Goal: Check status: Check status

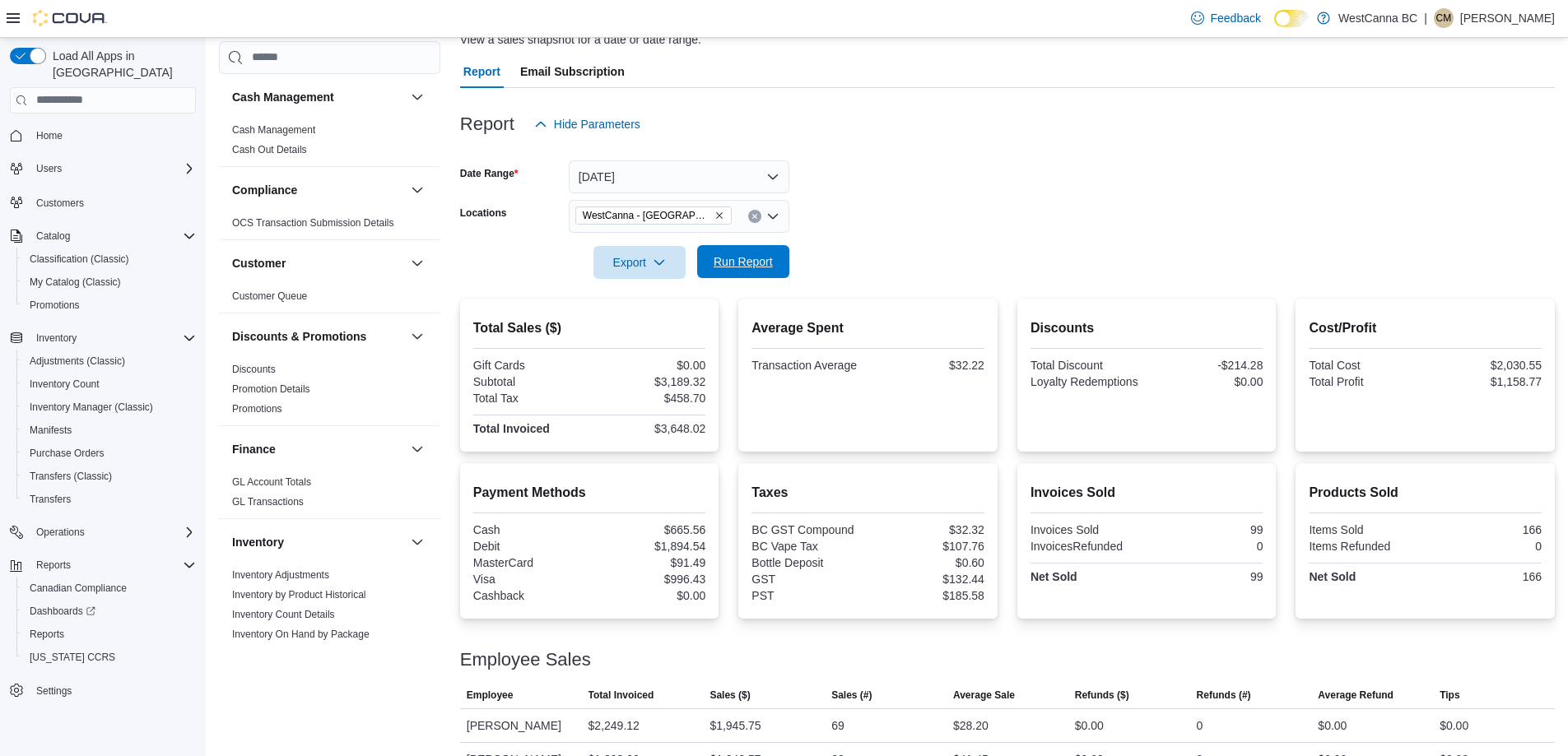
scroll to position [905, 0]
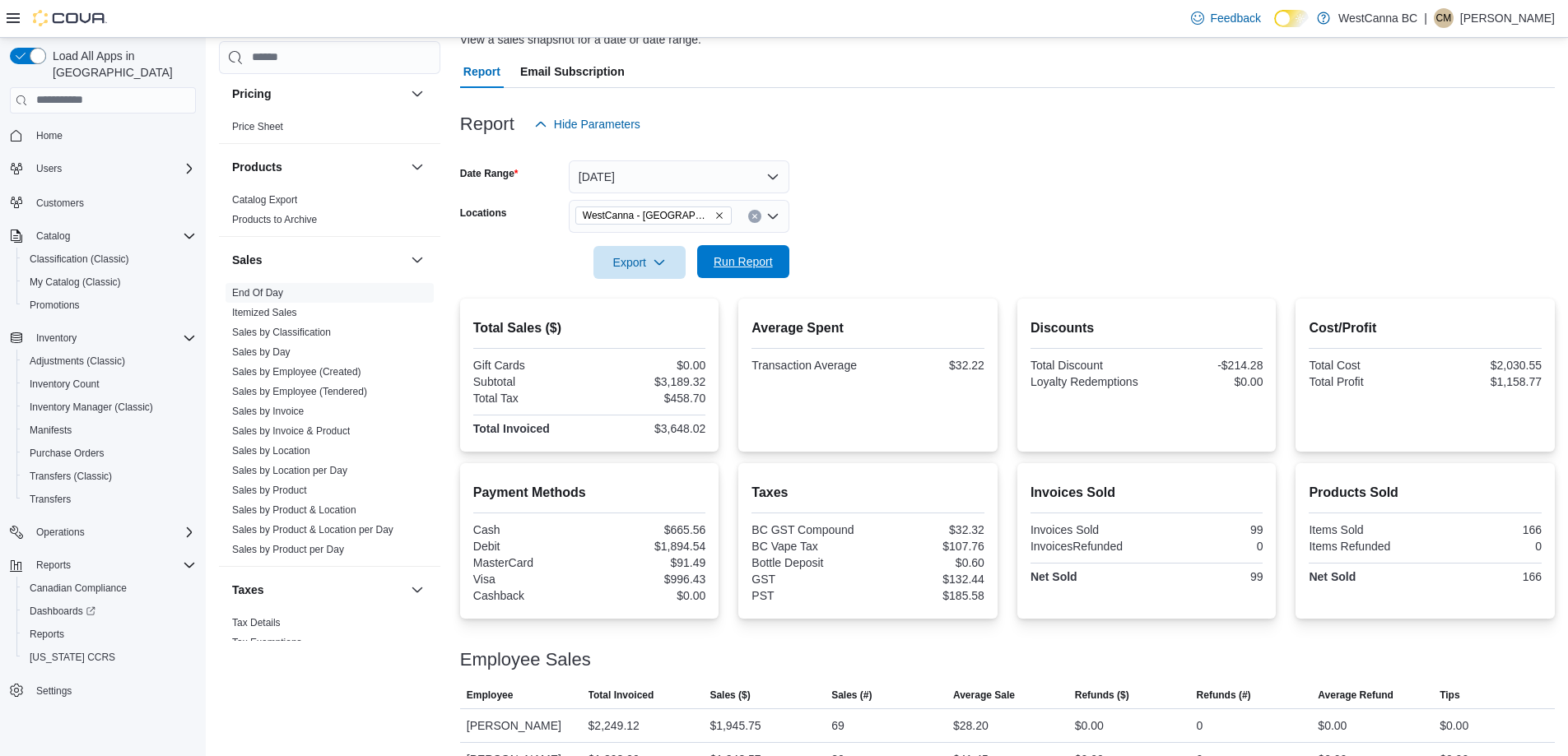
click at [765, 258] on span "Run Report" at bounding box center [743, 262] width 59 height 17
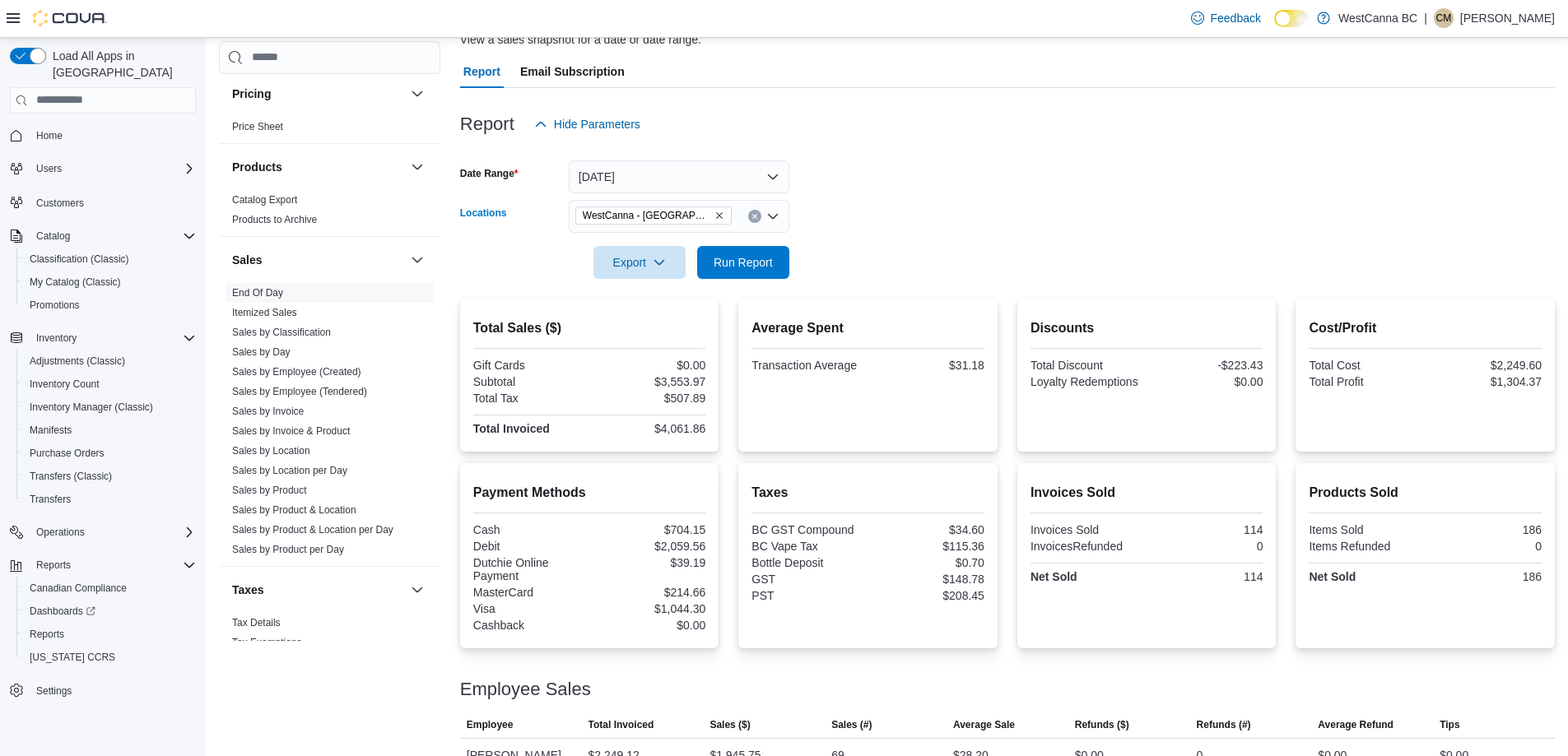
click at [715, 214] on icon "Remove WestCanna - Broadway from selection in this group" at bounding box center [719, 215] width 10 height 10
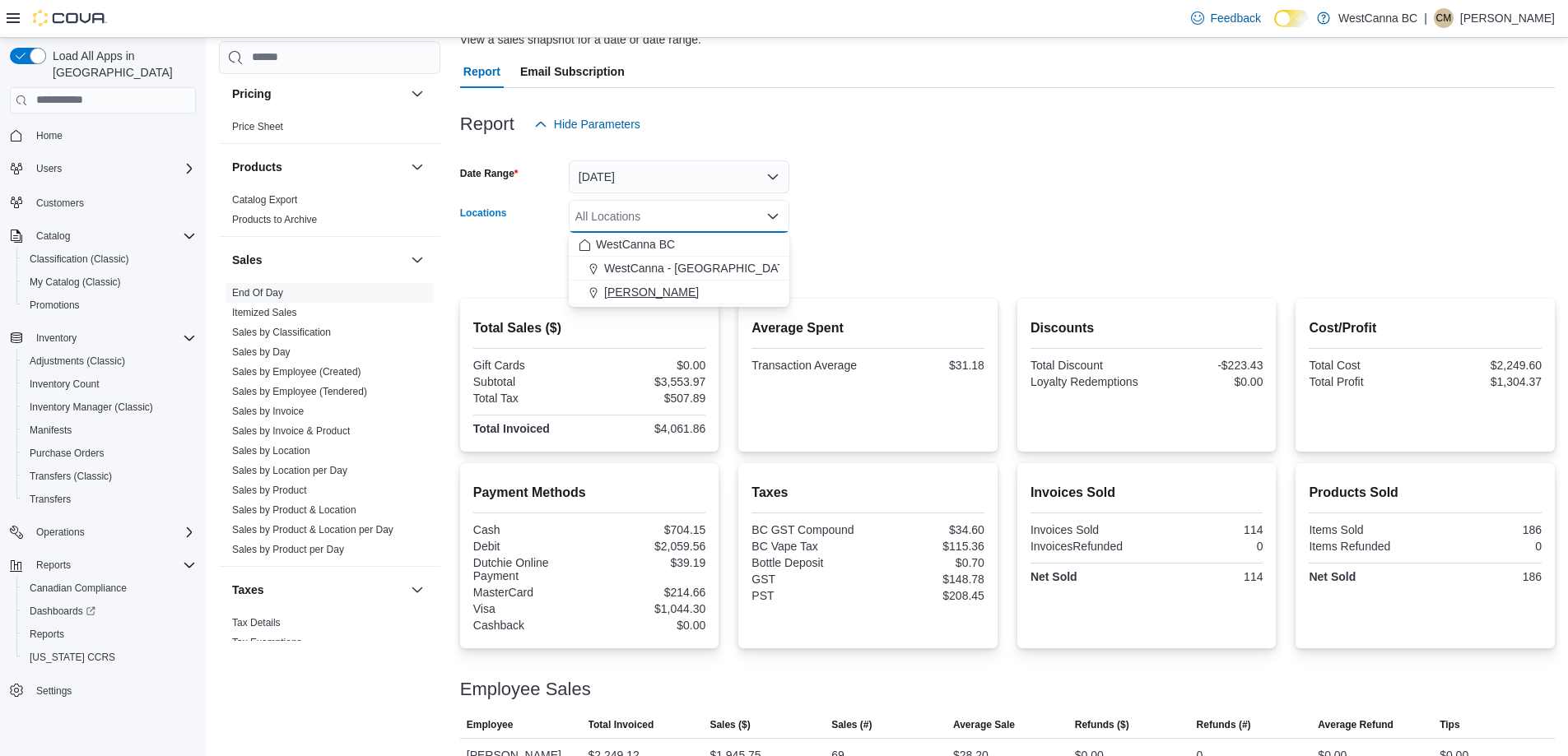
click at [692, 292] on span "[PERSON_NAME]" at bounding box center [651, 292] width 95 height 17
click at [925, 193] on form "Date Range [DATE] Locations [GEOGRAPHIC_DATA] - [PERSON_NAME] Combo box. Select…" at bounding box center [1007, 210] width 1094 height 138
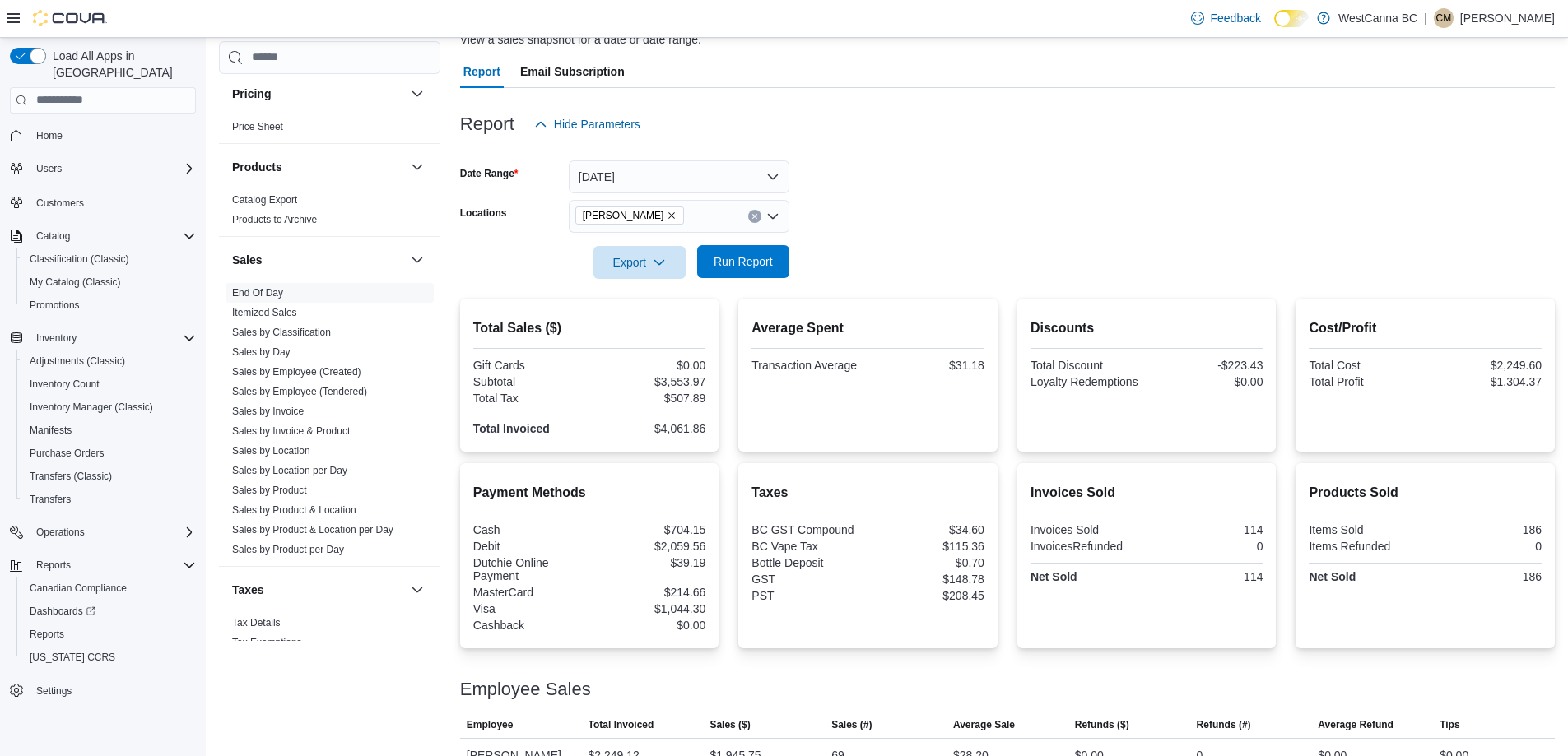
click at [726, 254] on span "Run Report" at bounding box center [743, 262] width 73 height 33
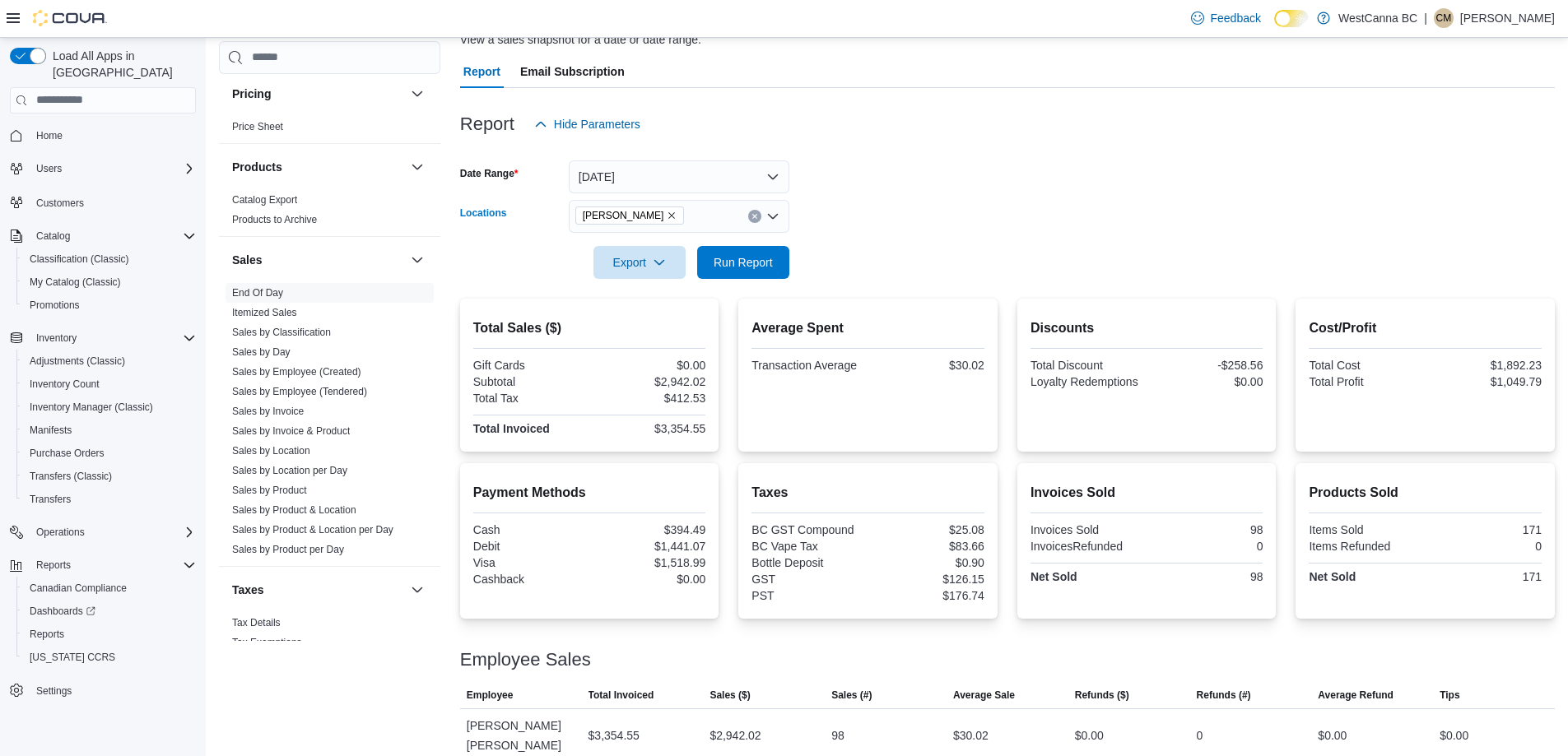
click at [677, 215] on icon "Remove WestCanna - Robson from selection in this group" at bounding box center [671, 215] width 10 height 10
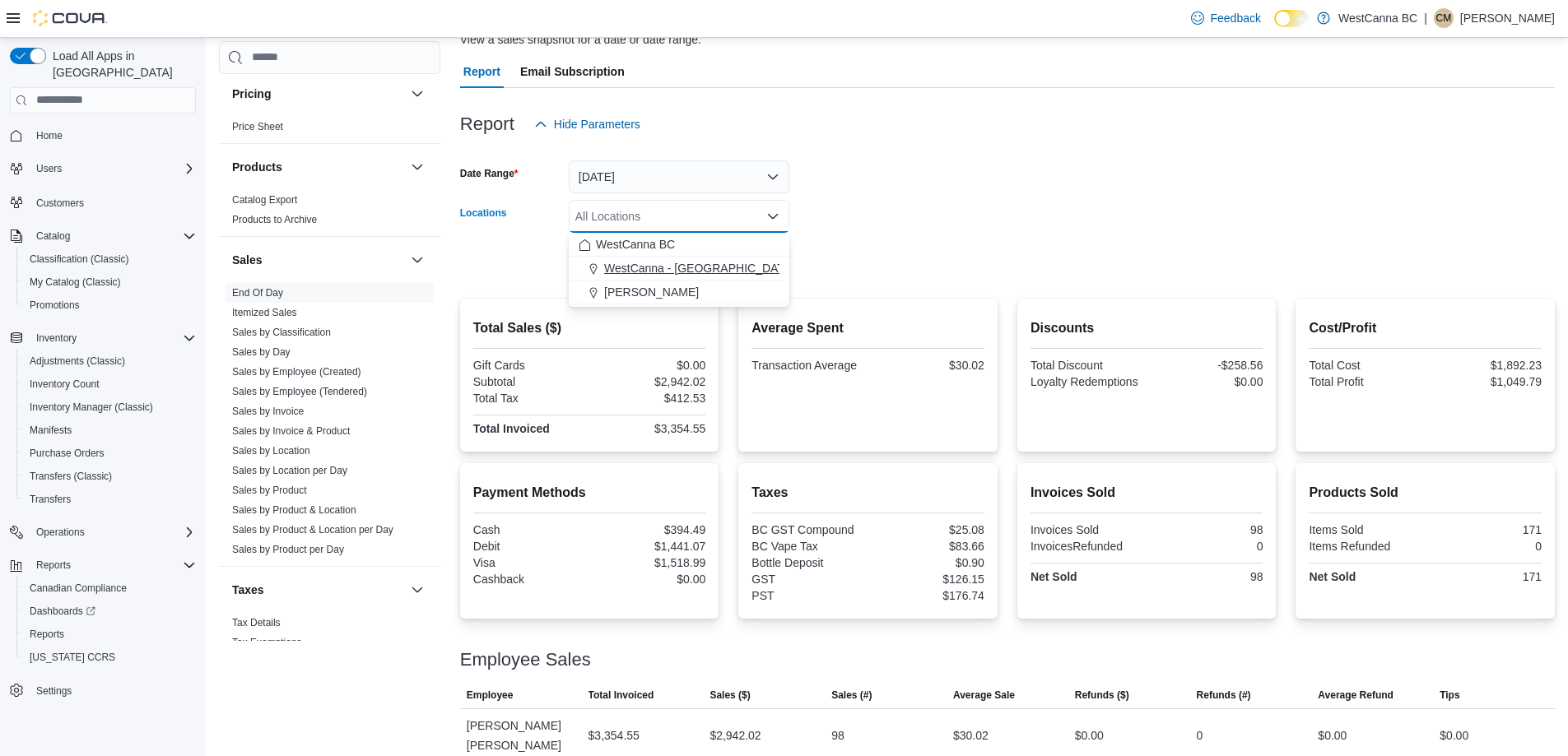
click at [700, 273] on span "WestCanna - [GEOGRAPHIC_DATA]" at bounding box center [699, 269] width 190 height 17
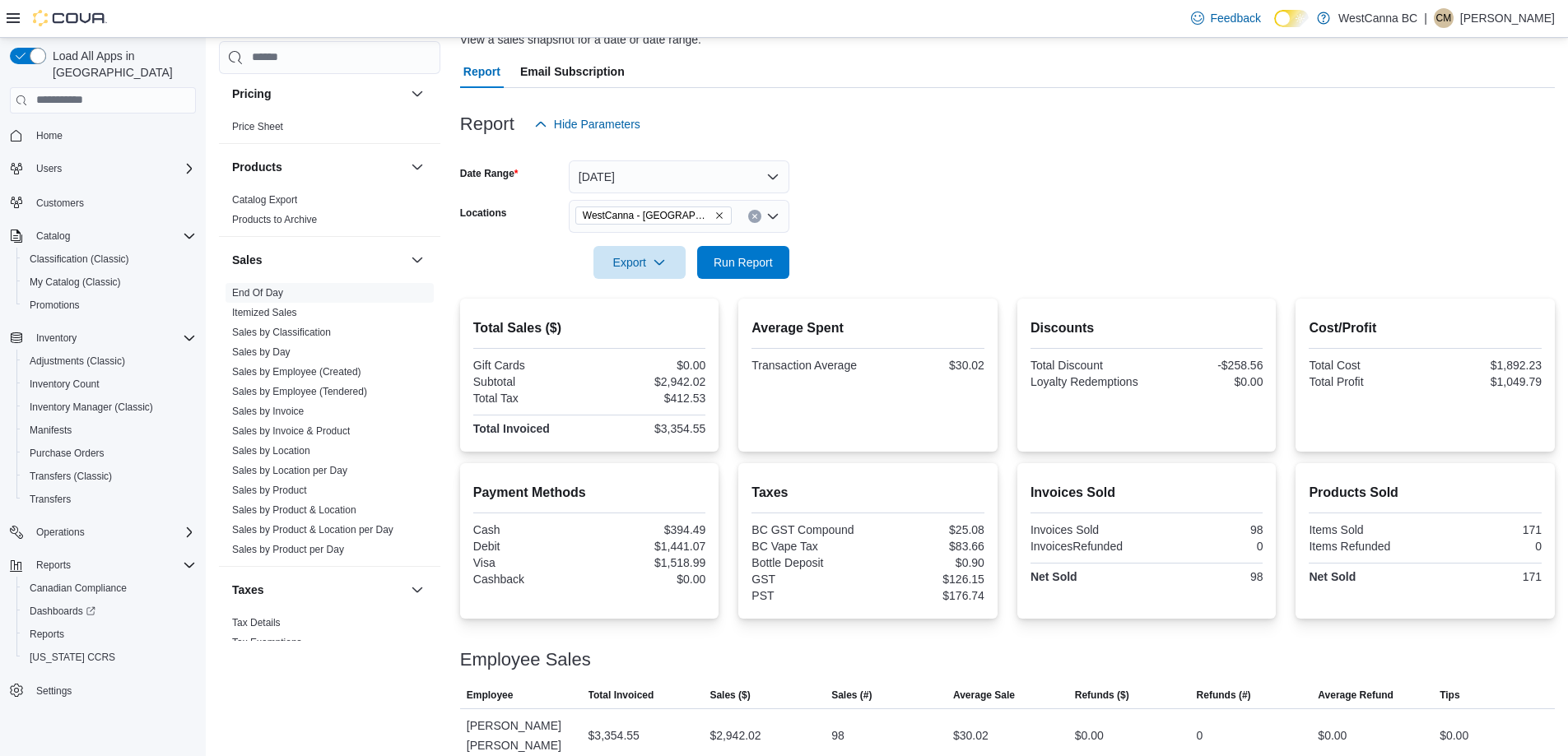
click at [1001, 261] on form "Date Range [DATE] Locations [GEOGRAPHIC_DATA] - [GEOGRAPHIC_DATA] Export Run Re…" at bounding box center [1007, 210] width 1094 height 138
click at [777, 266] on span "Run Report" at bounding box center [743, 262] width 73 height 33
